Goal: Register for event/course

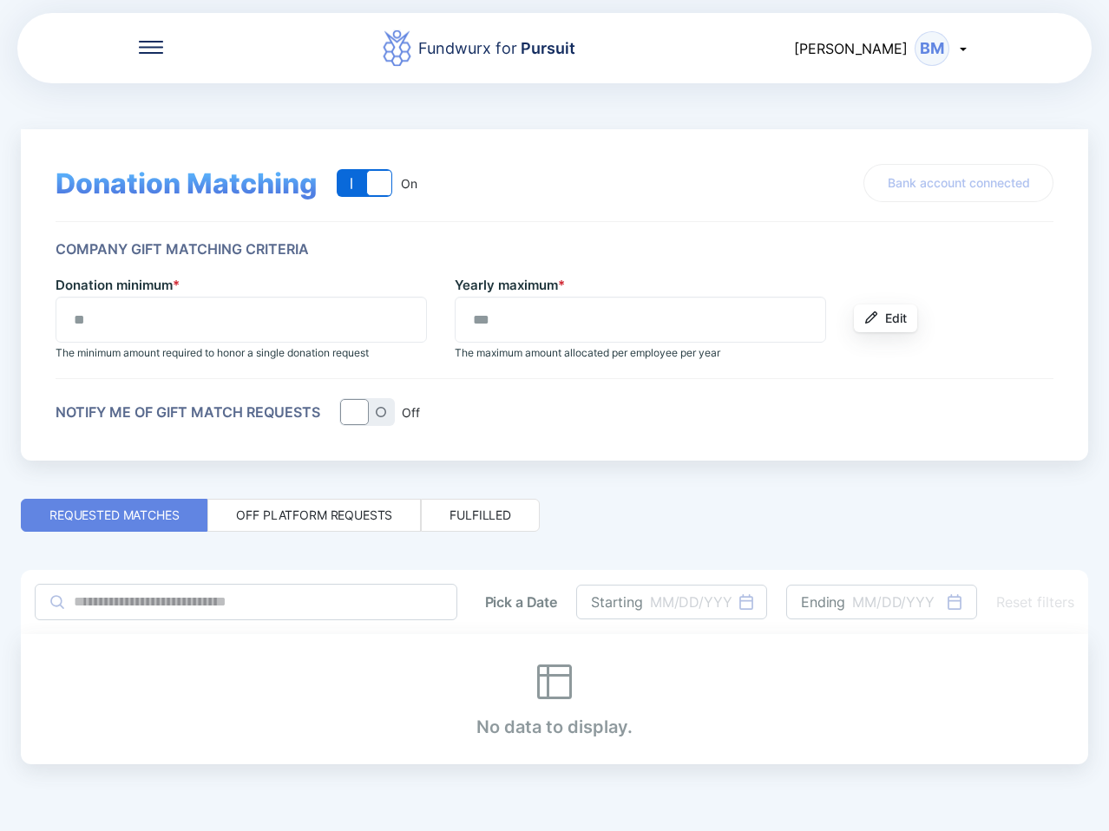
click at [147, 37] on div "Fundwurx for Pursuit [PERSON_NAME] BM" at bounding box center [554, 48] width 1074 height 74
click at [148, 43] on icon at bounding box center [151, 47] width 24 height 13
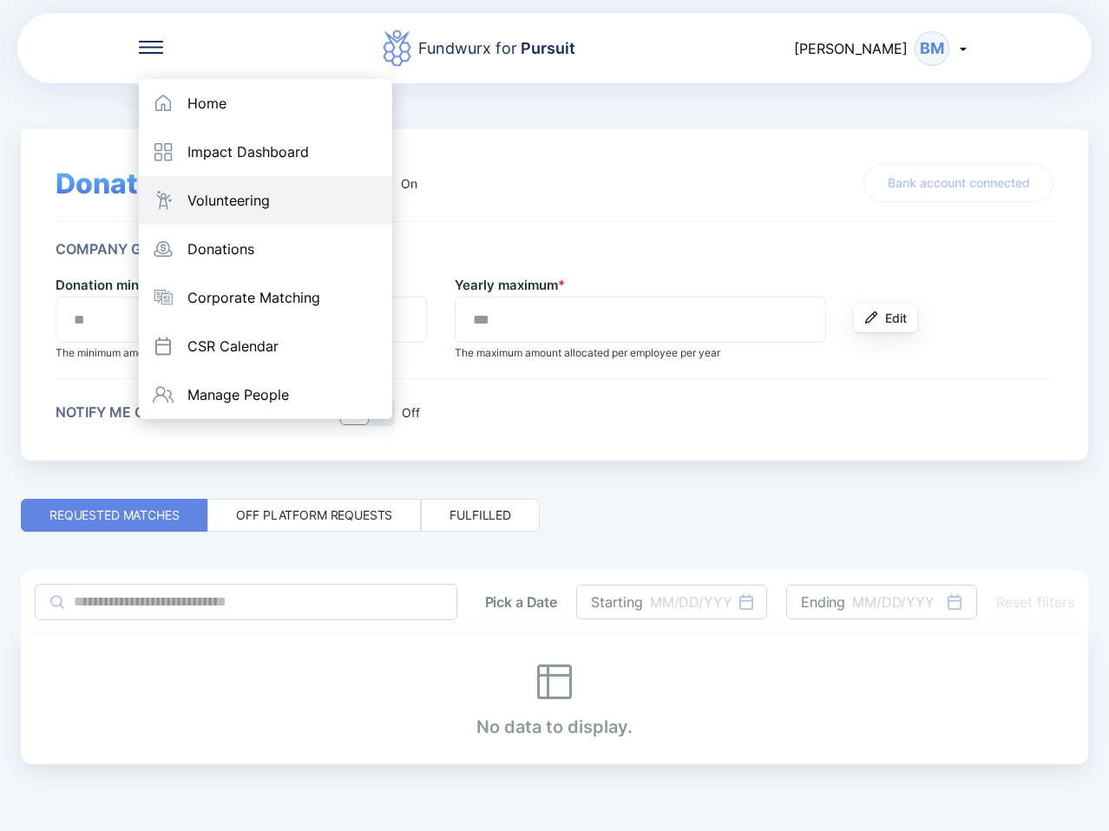
click at [248, 203] on div "Volunteering" at bounding box center [228, 200] width 82 height 17
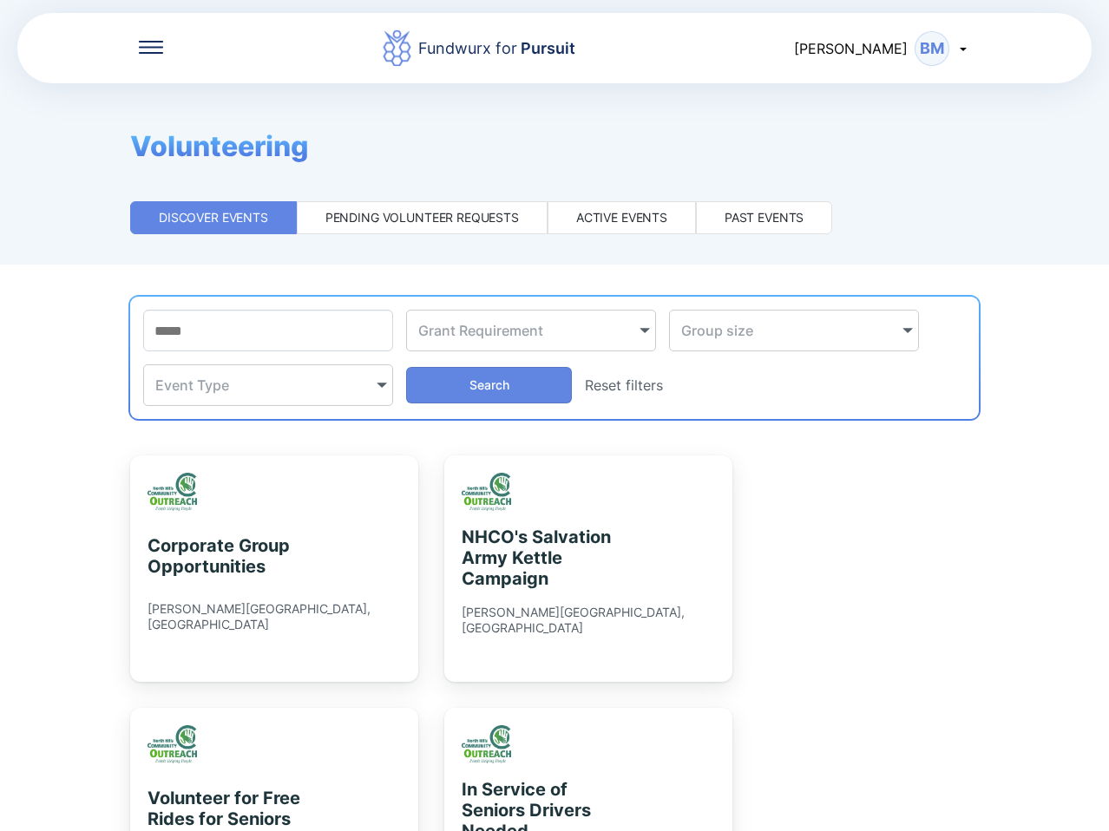
click at [138, 36] on div "Fundwurx for Pursuit [PERSON_NAME] BM" at bounding box center [554, 48] width 1074 height 74
click at [146, 46] on icon at bounding box center [151, 47] width 24 height 2
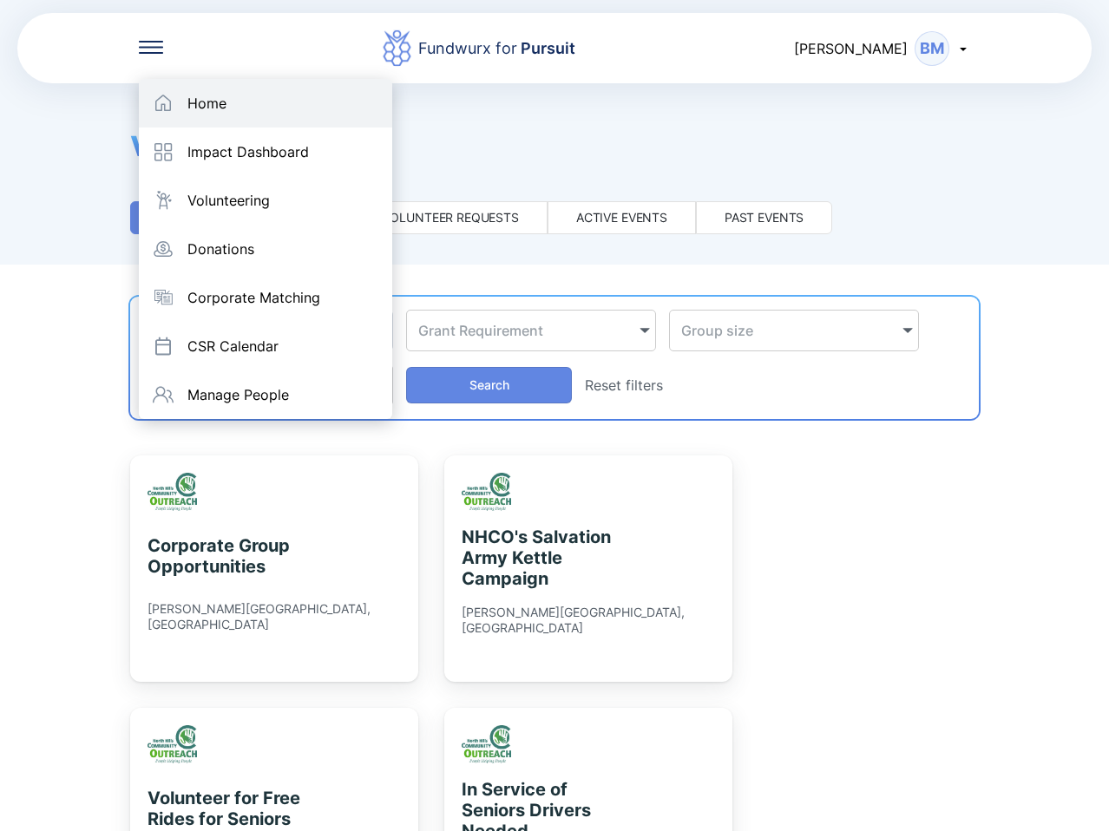
click at [186, 100] on div "Home" at bounding box center [265, 103] width 253 height 49
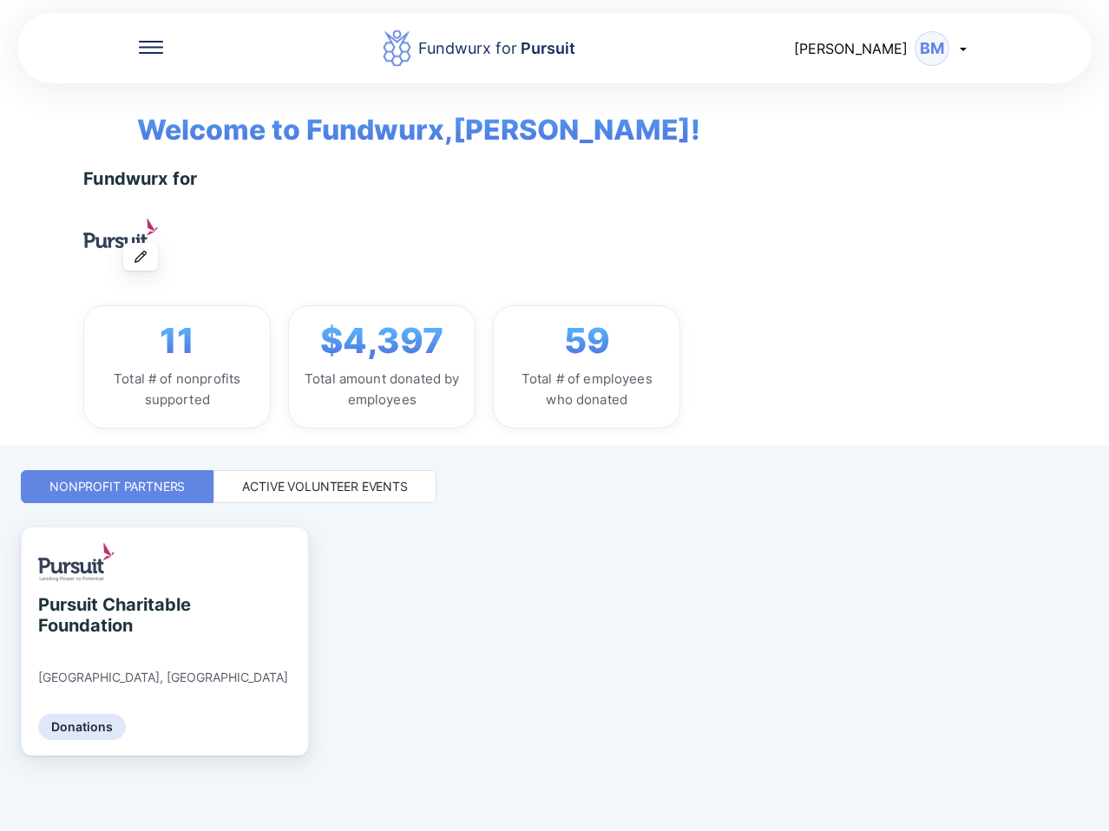
click at [311, 481] on div "Active Volunteer Events" at bounding box center [325, 486] width 166 height 17
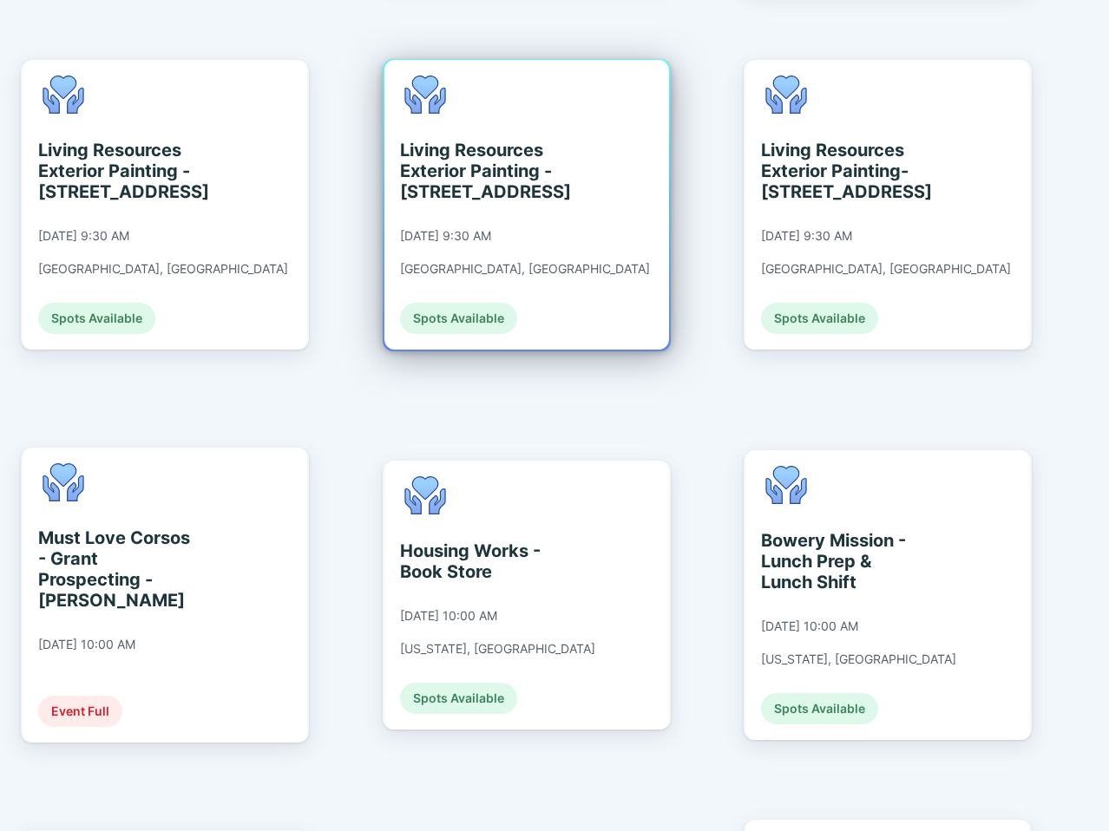
scroll to position [2082, 0]
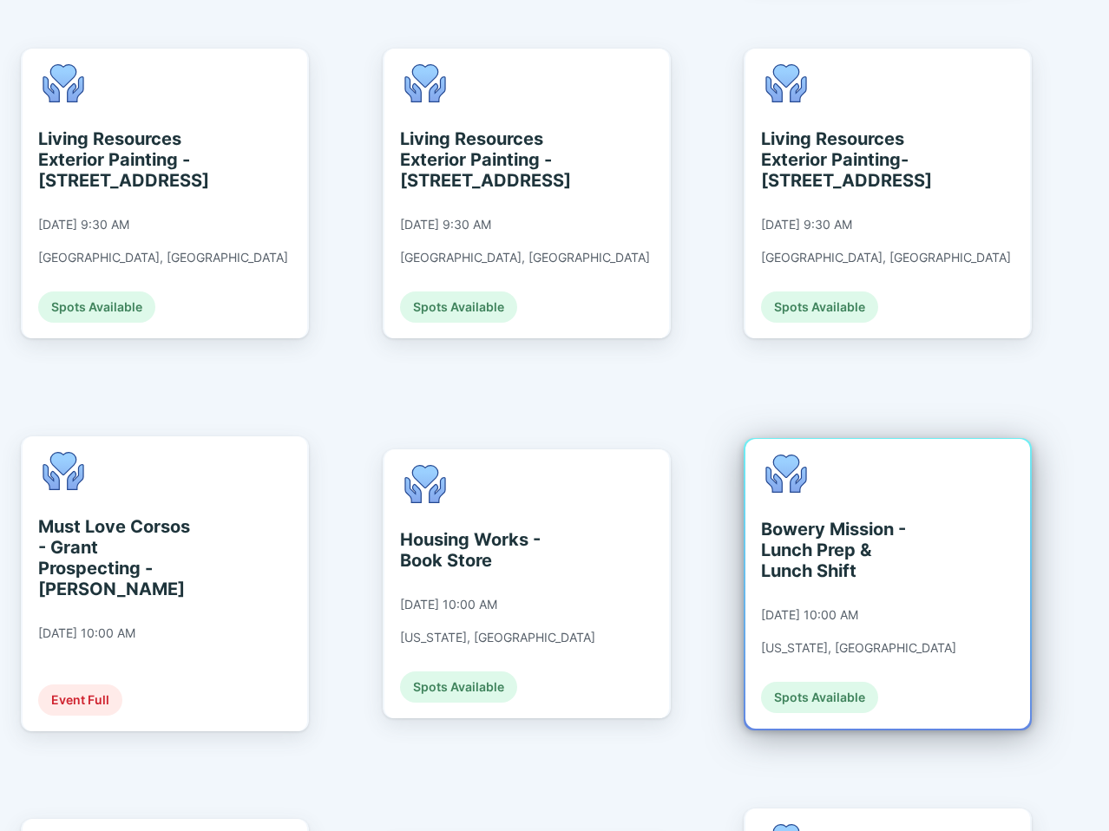
click at [946, 440] on div "Bowery Mission - Lunch Prep & Lunch Shift [DATE] 10:00 AM [US_STATE], [GEOGRAPH…" at bounding box center [887, 584] width 285 height 290
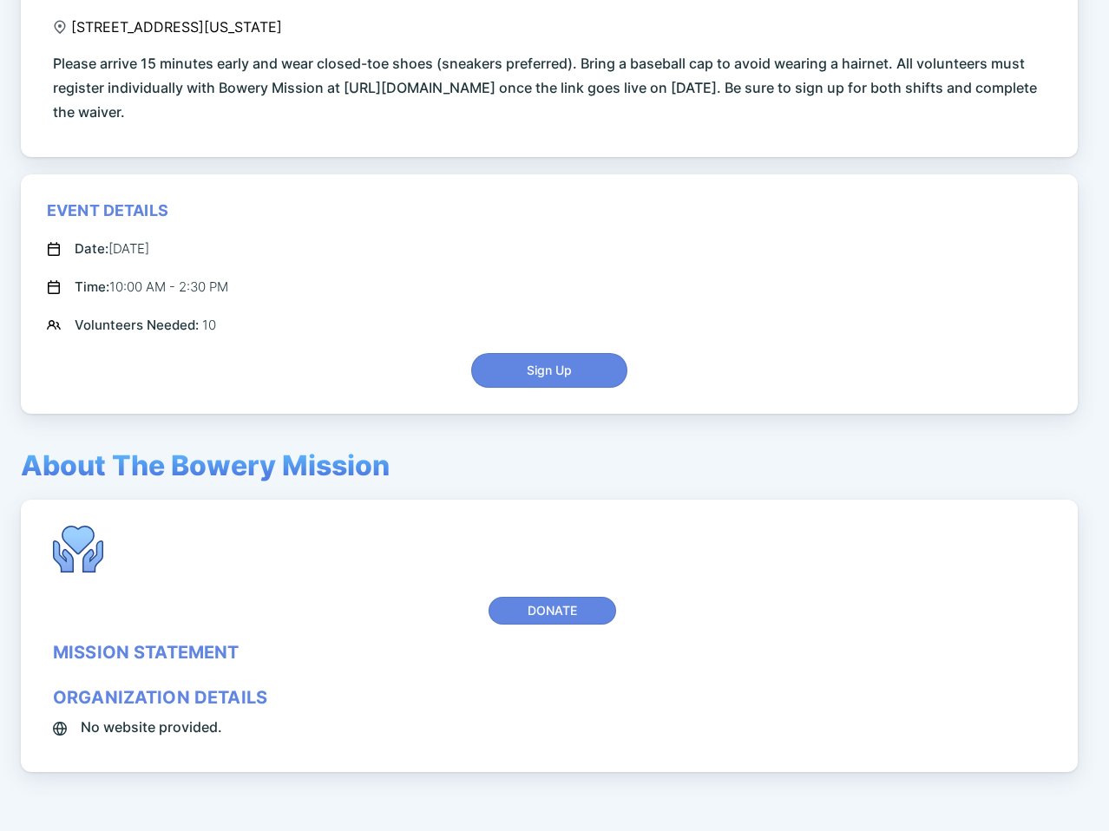
scroll to position [619, 0]
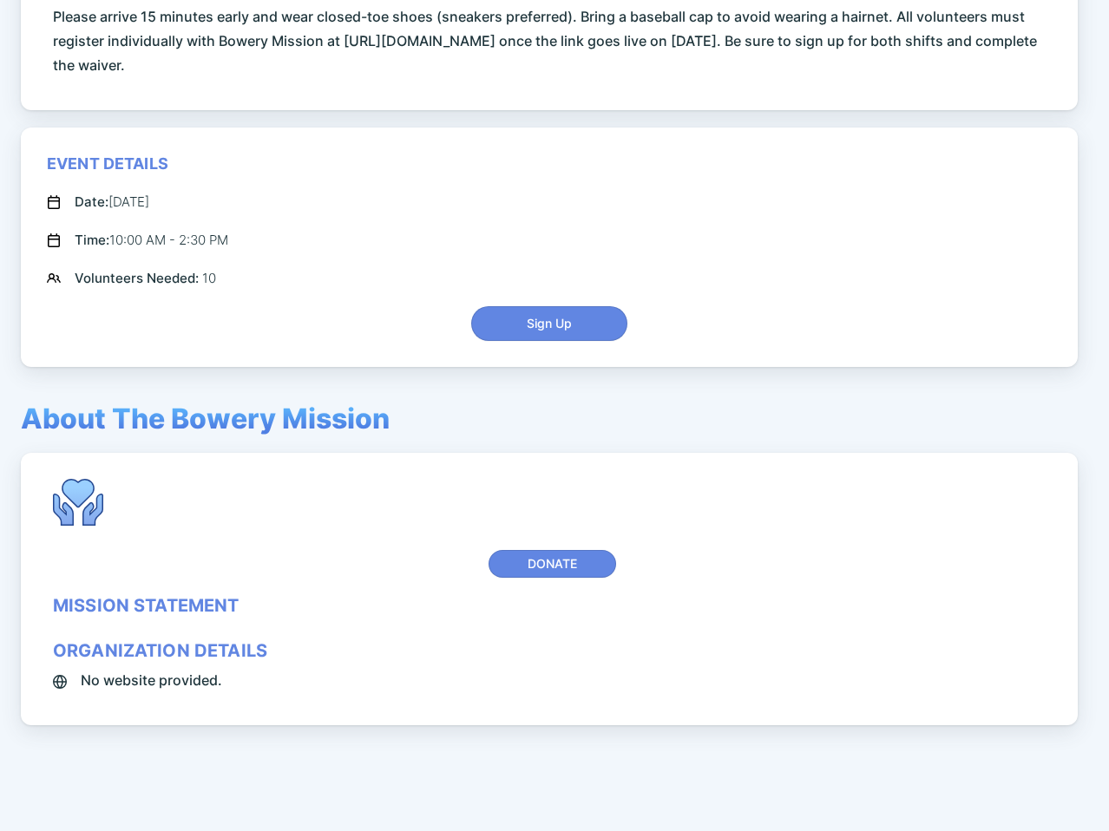
click at [522, 424] on div "About The Bowery Mission Donate mission statement organization details No websi…" at bounding box center [549, 564] width 1057 height 324
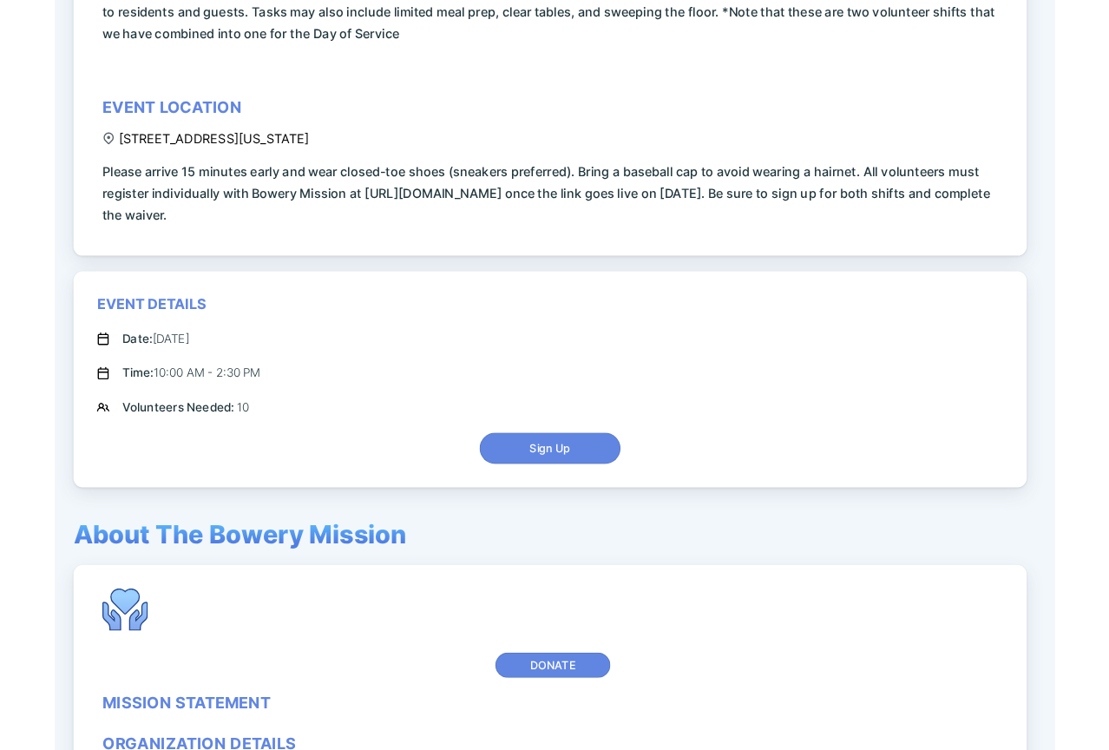
scroll to position [272, 0]
